Goal: Transaction & Acquisition: Book appointment/travel/reservation

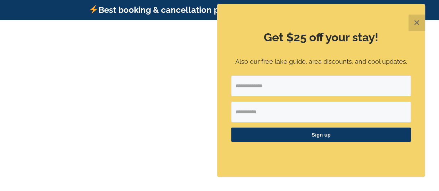
click at [415, 26] on button "✕" at bounding box center [417, 23] width 17 height 17
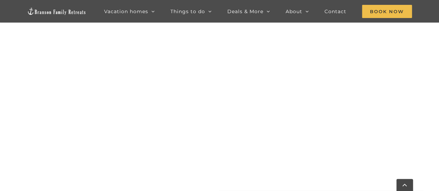
scroll to position [712, 0]
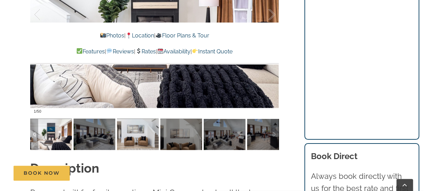
scroll to position [660, 0]
